Goal: Task Accomplishment & Management: Manage account settings

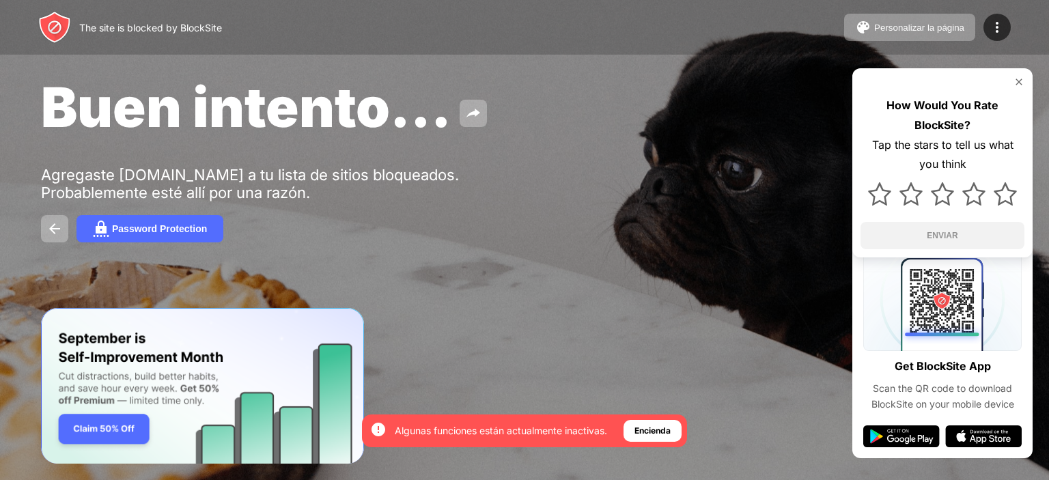
drag, startPoint x: 0, startPoint y: 0, endPoint x: 592, endPoint y: 161, distance: 613.6
click at [592, 161] on div "Buen intento... Agregaste youtube.com a tu lista de sitios bloqueados. Probable…" at bounding box center [524, 158] width 1049 height 316
click at [899, 31] on div "Personalizar la página" at bounding box center [919, 28] width 90 height 10
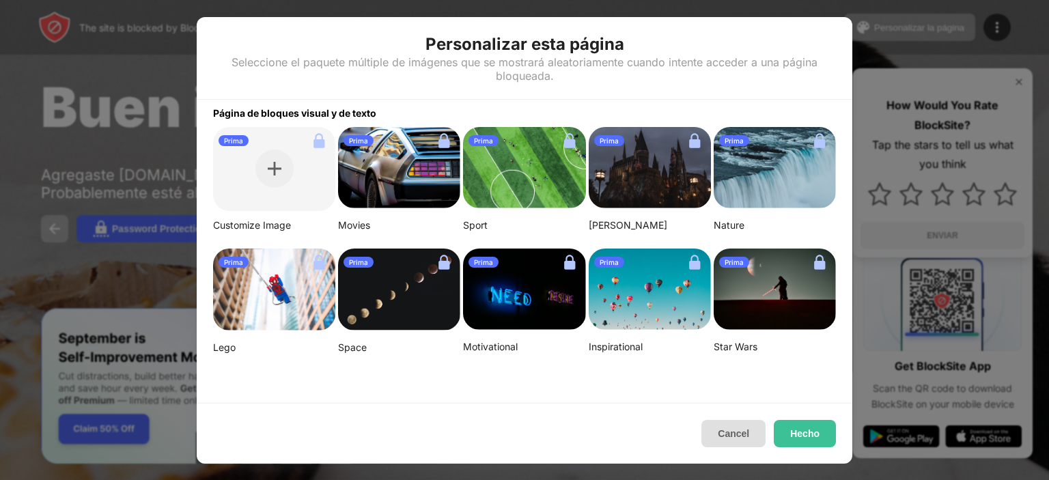
click at [732, 443] on button "Cancel" at bounding box center [733, 433] width 64 height 27
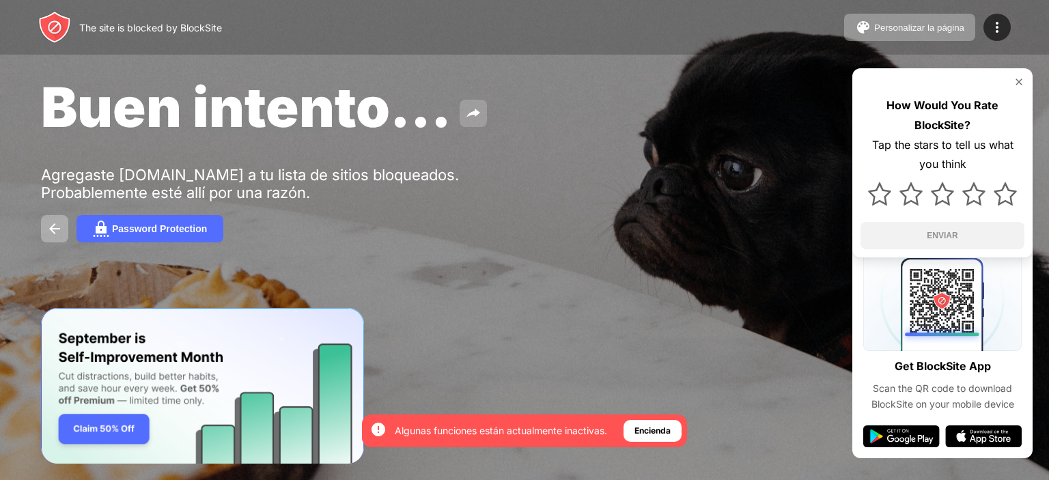
click at [481, 122] on button at bounding box center [473, 113] width 27 height 27
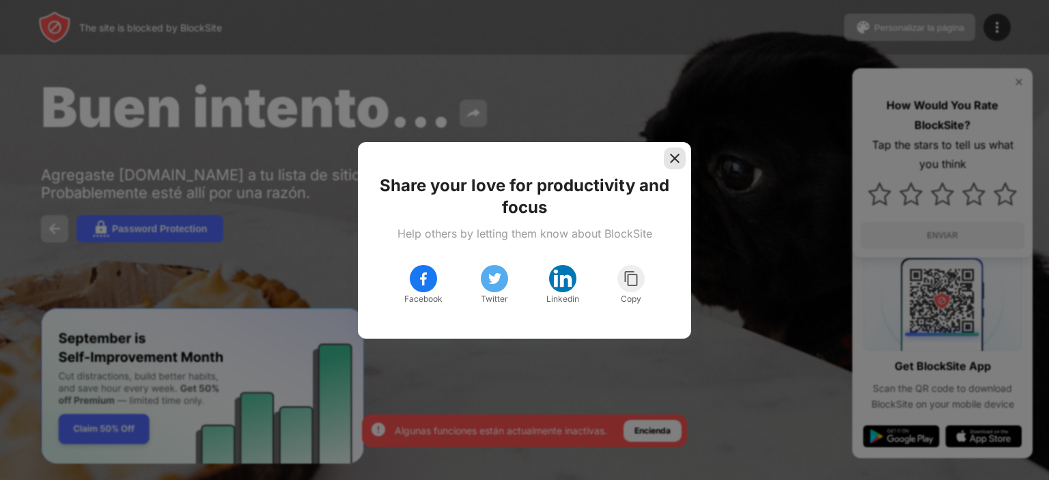
click at [675, 163] on img at bounding box center [675, 159] width 14 height 14
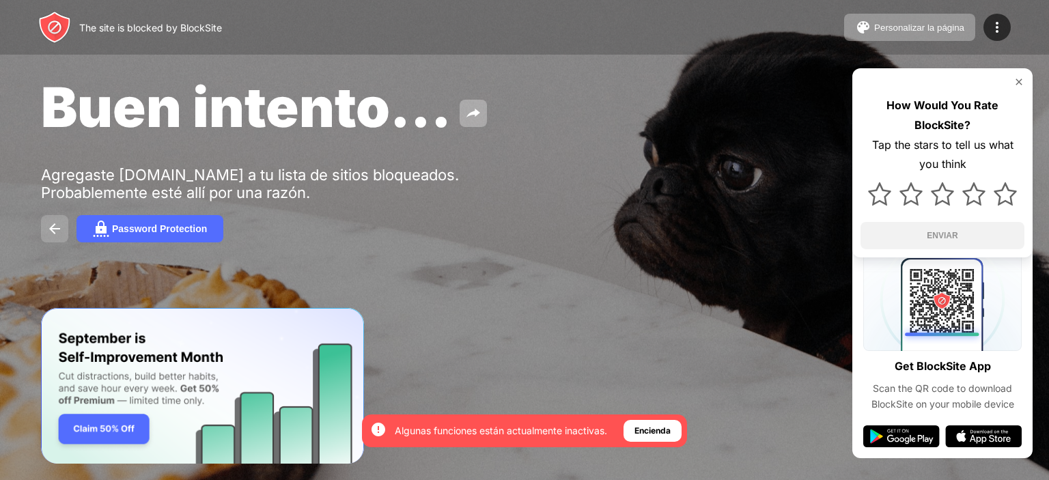
click at [48, 229] on img at bounding box center [54, 229] width 16 height 16
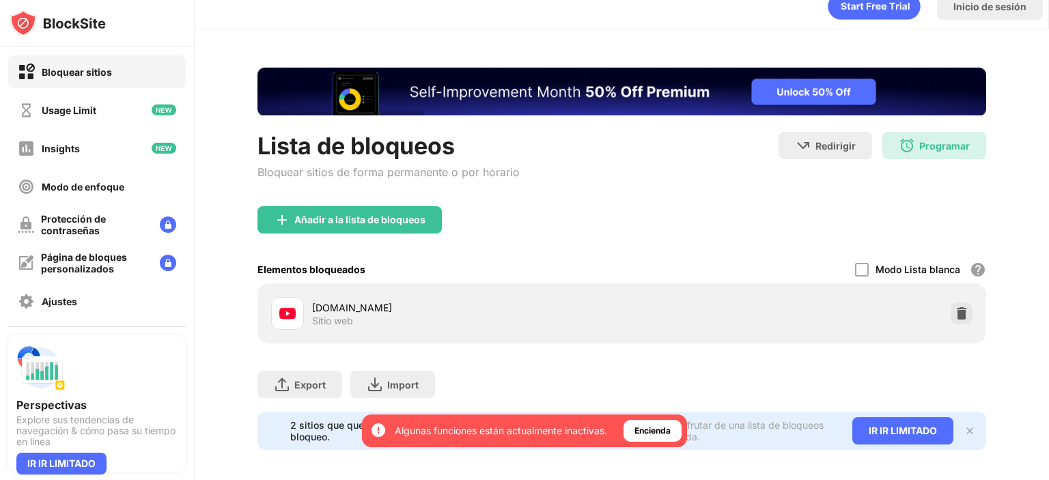
scroll to position [36, 0]
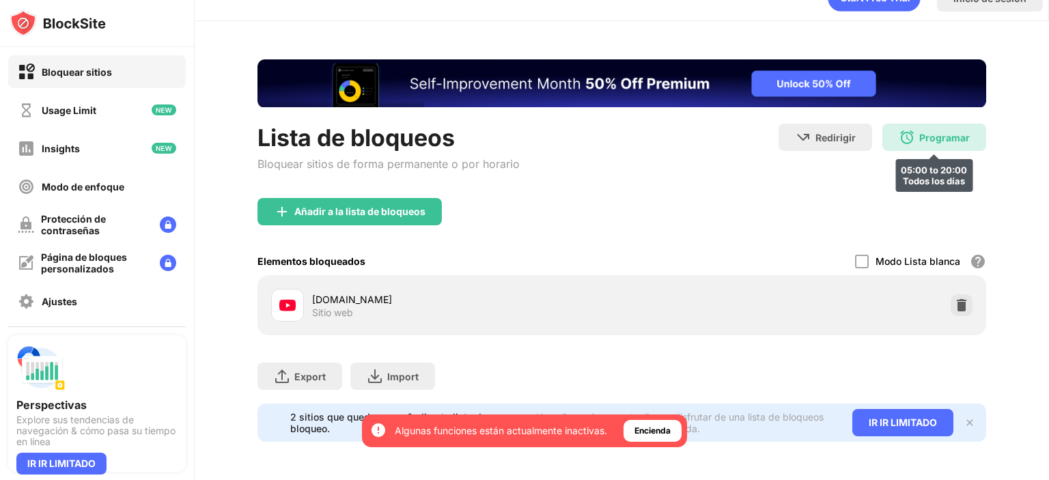
click at [930, 133] on div "Programar" at bounding box center [944, 138] width 51 height 12
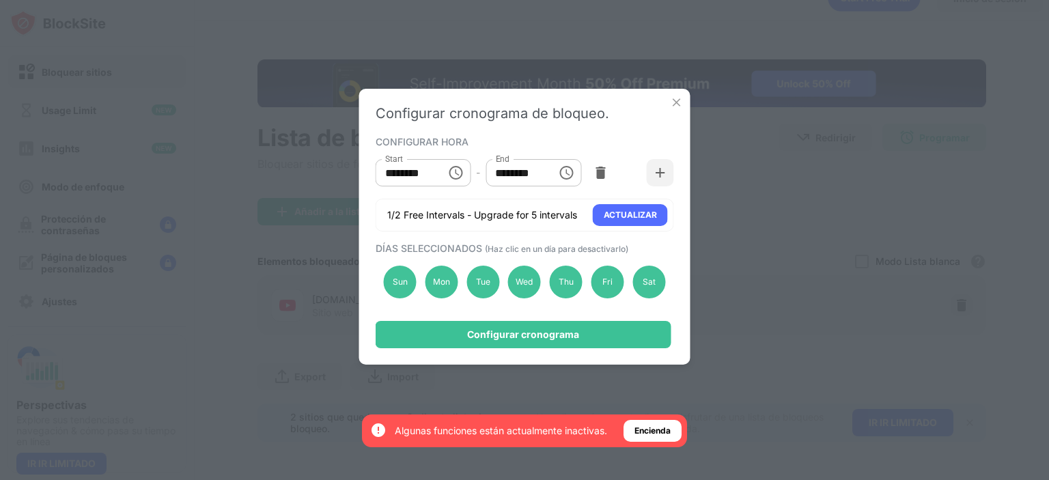
click at [667, 104] on div "Configurar cronograma de bloqueo. CONFIGURAR HORA Start ******** Start - End **…" at bounding box center [524, 227] width 331 height 276
click at [678, 104] on img at bounding box center [677, 103] width 14 height 14
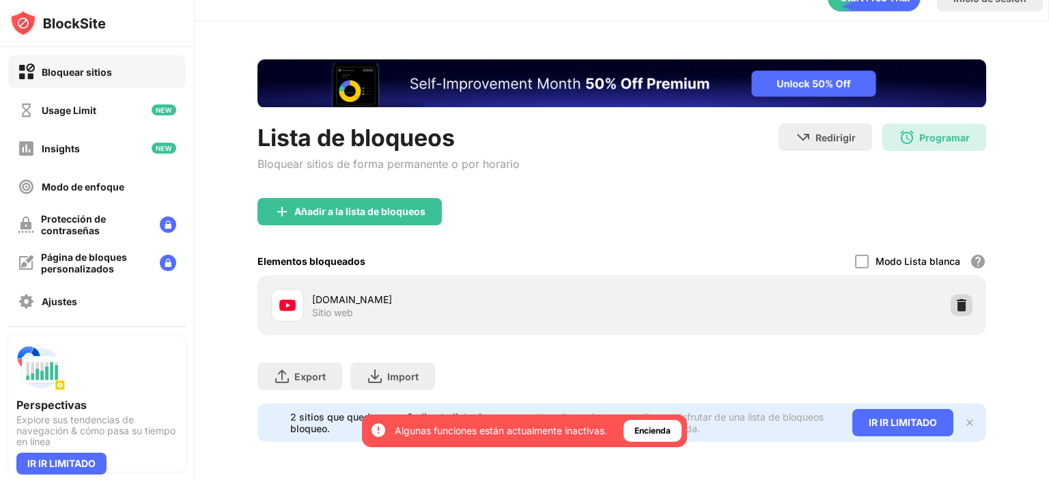
click at [955, 298] on img at bounding box center [962, 305] width 14 height 14
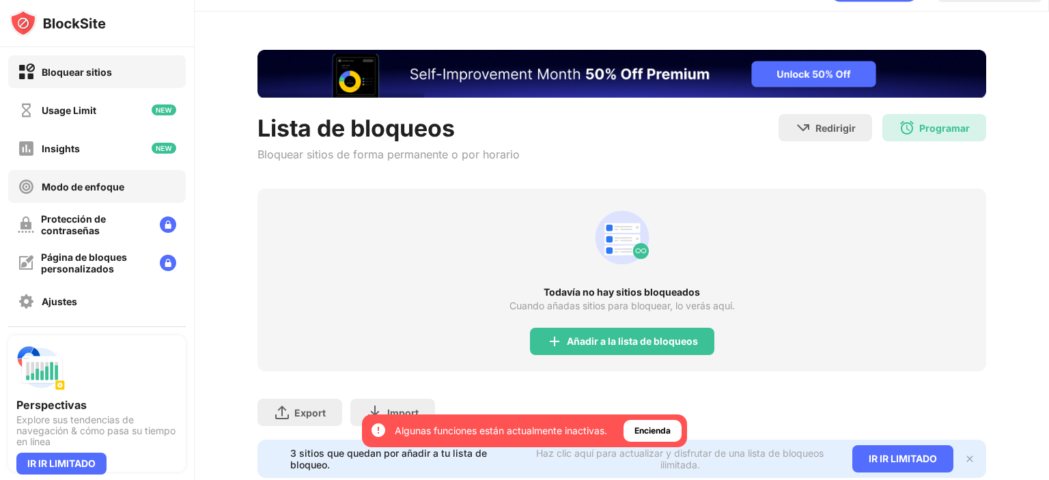
click at [45, 183] on div "Modo de enfoque" at bounding box center [83, 187] width 83 height 12
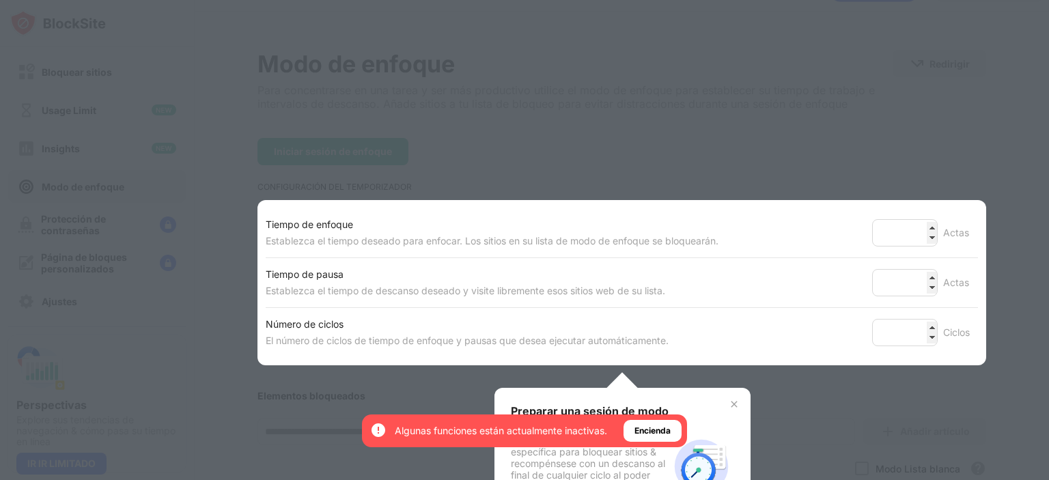
click at [164, 111] on div at bounding box center [524, 240] width 1049 height 480
click at [719, 398] on div "Preparar una sesión de modo de enfoque Establezca una lista de bloqueo específi…" at bounding box center [623, 466] width 256 height 156
click at [732, 401] on img at bounding box center [734, 404] width 11 height 11
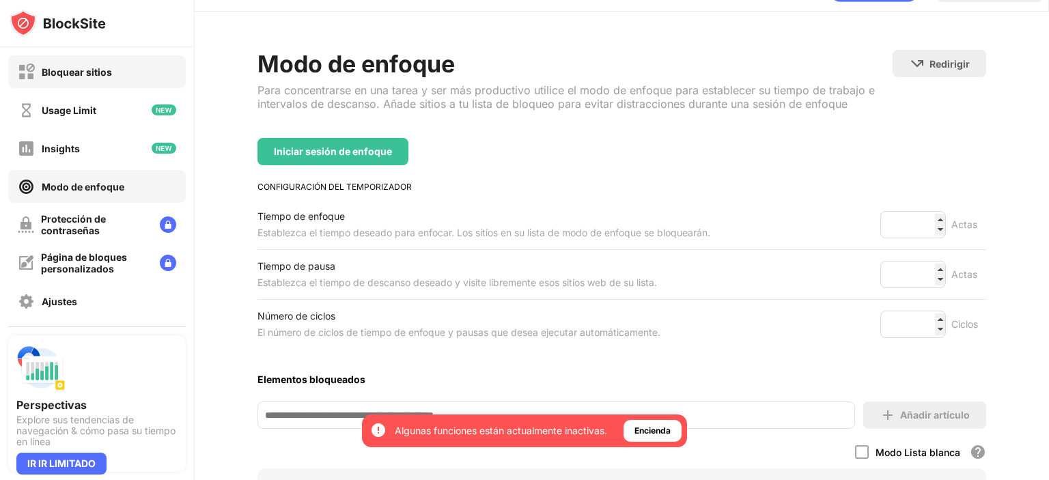
click at [75, 72] on div "Bloquear sitios" at bounding box center [77, 72] width 70 height 12
